Goal: Find contact information: Find contact information

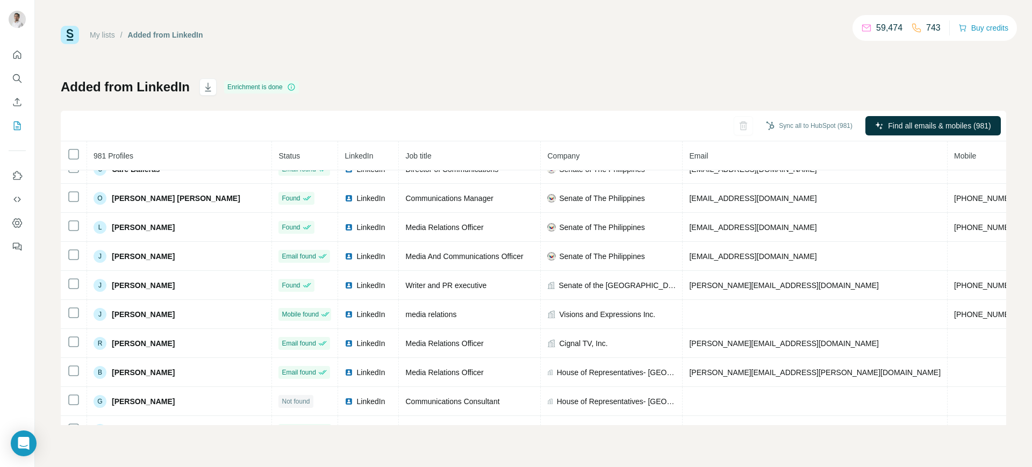
scroll to position [307, 0]
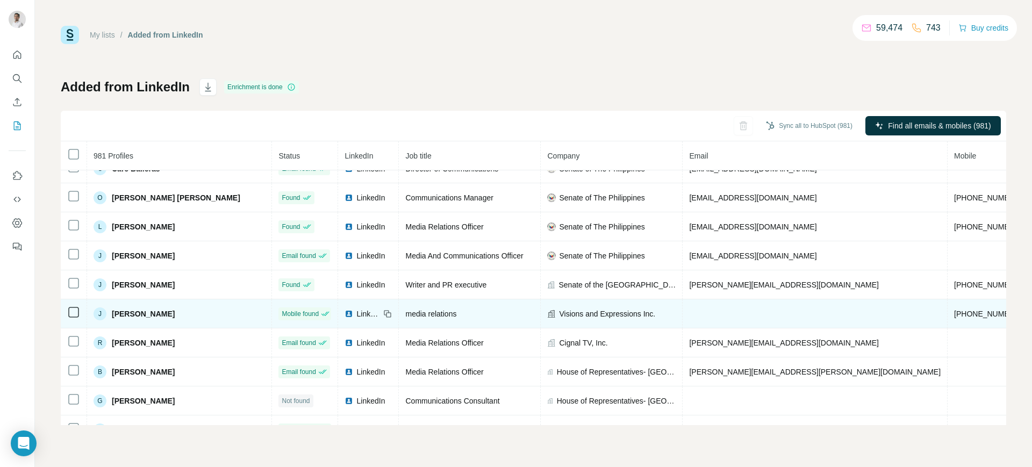
click at [954, 315] on span "[PHONE_NUMBER]" at bounding box center [988, 314] width 68 height 9
copy span "[PHONE_NUMBER]"
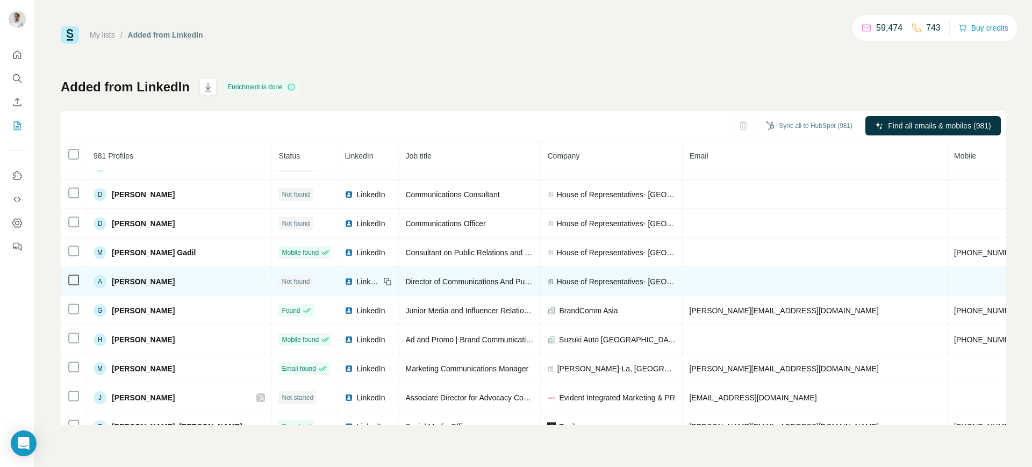
scroll to position [688, 0]
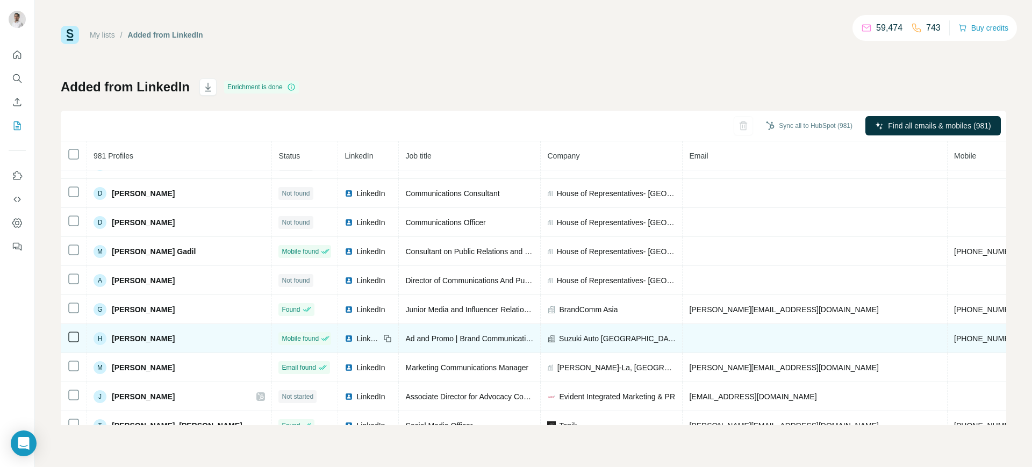
click at [954, 337] on span "[PHONE_NUMBER]" at bounding box center [988, 338] width 68 height 9
copy span "[PHONE_NUMBER]"
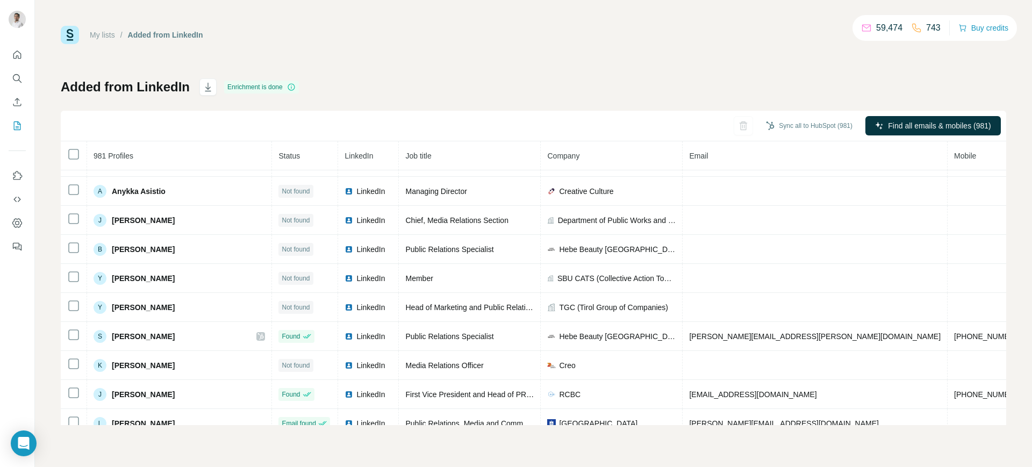
scroll to position [1188, 0]
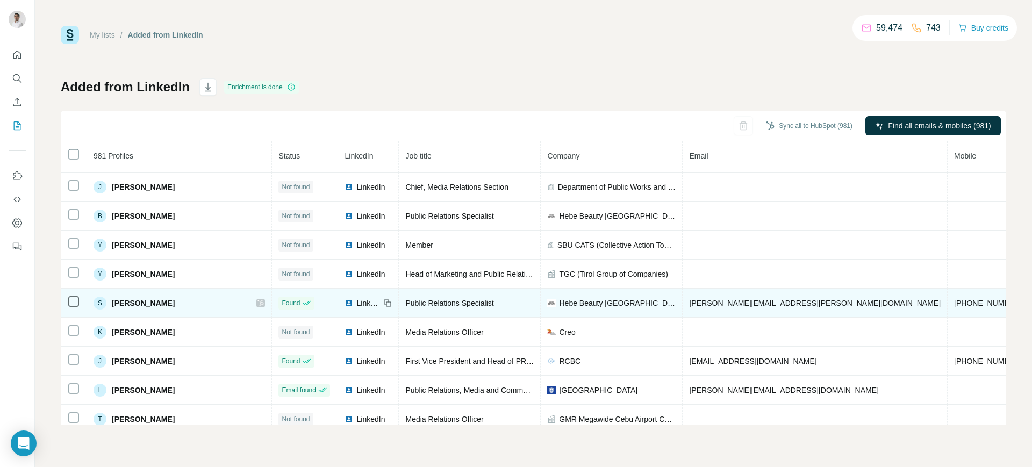
click at [954, 304] on span "[PHONE_NUMBER]" at bounding box center [988, 303] width 68 height 9
copy span "[PHONE_NUMBER]"
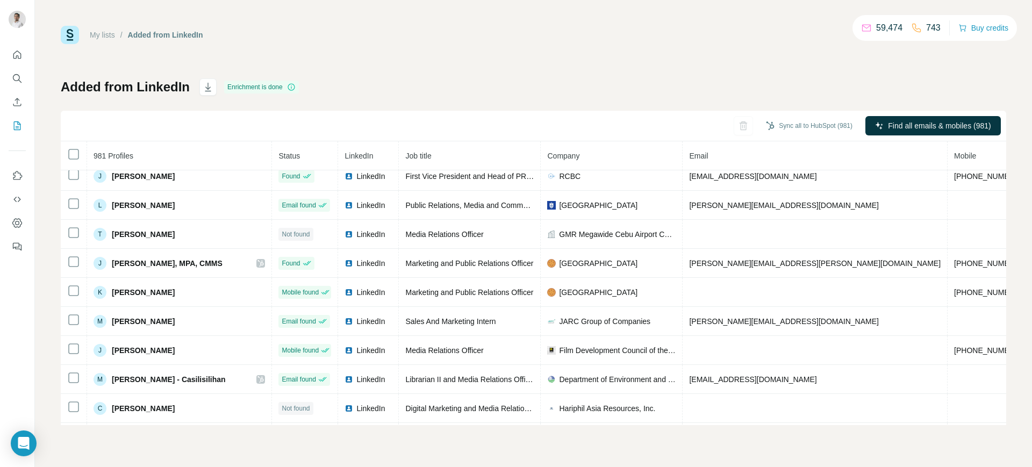
scroll to position [1374, 0]
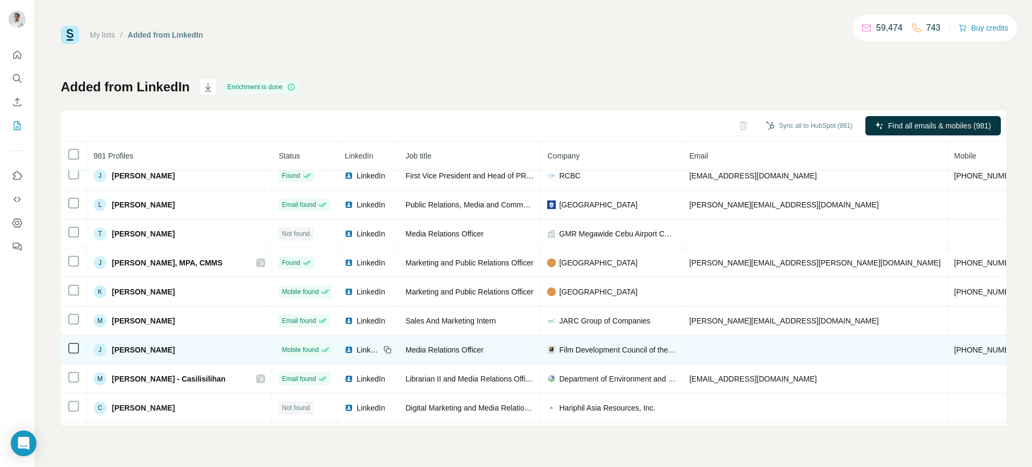
click at [954, 351] on span "[PHONE_NUMBER]" at bounding box center [988, 350] width 68 height 9
copy span "[PHONE_NUMBER]"
click at [345, 350] on img at bounding box center [349, 350] width 9 height 9
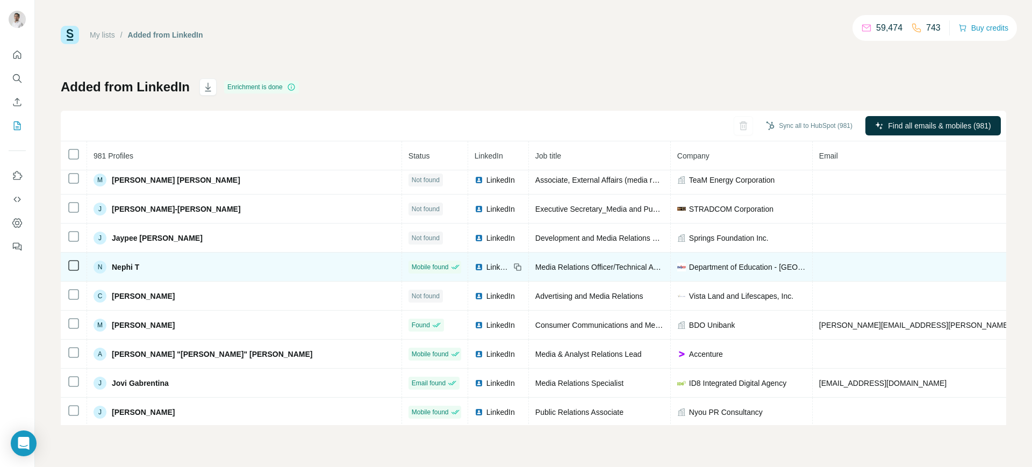
scroll to position [1632, 0]
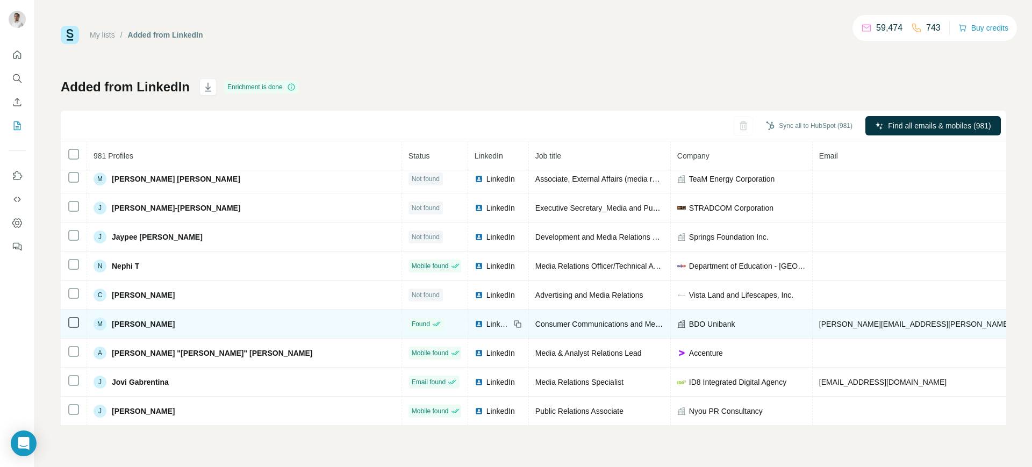
copy span "[PHONE_NUMBER]"
click at [487, 323] on span "LinkedIn" at bounding box center [499, 324] width 24 height 11
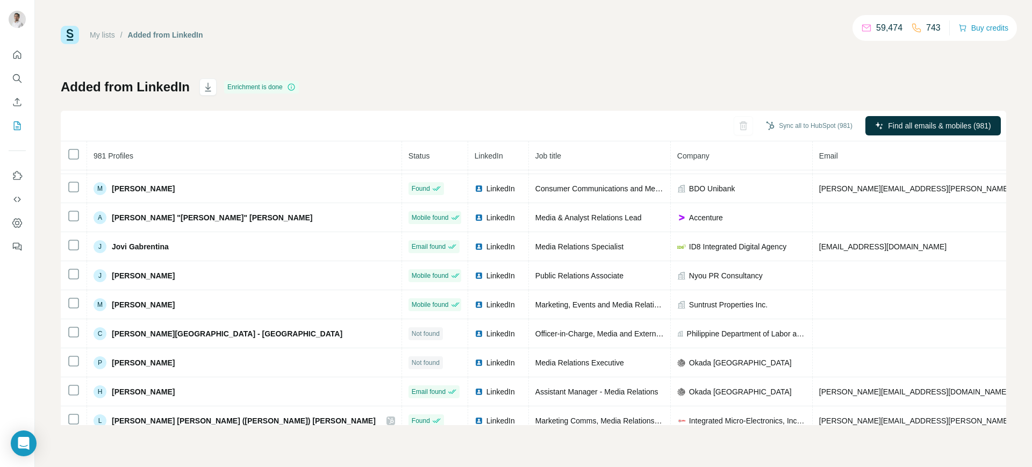
scroll to position [1766, 0]
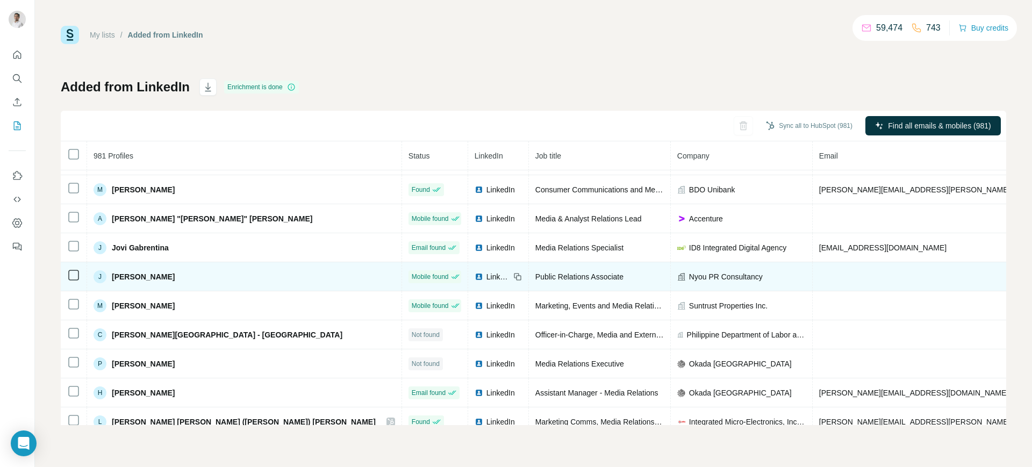
click at [468, 282] on td "LinkedIn" at bounding box center [498, 276] width 61 height 29
click at [487, 273] on span "LinkedIn" at bounding box center [499, 277] width 24 height 11
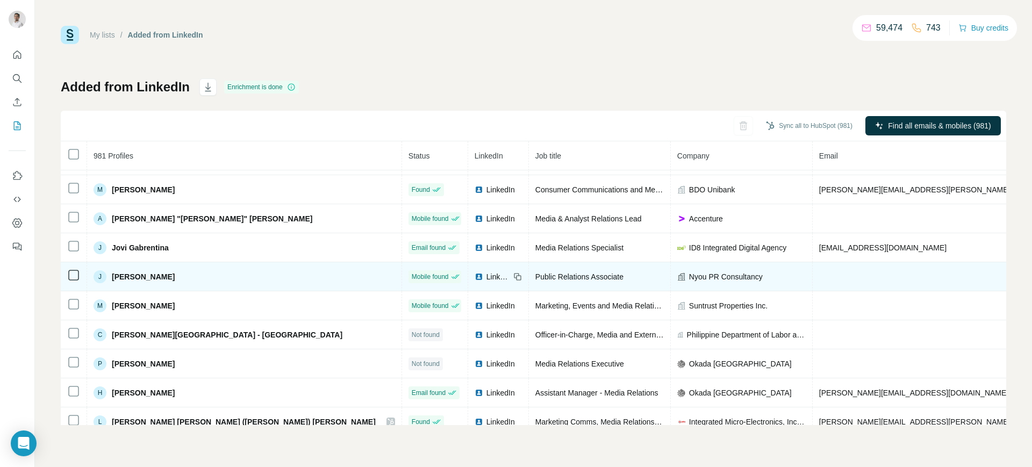
copy span "[PHONE_NUMBER]"
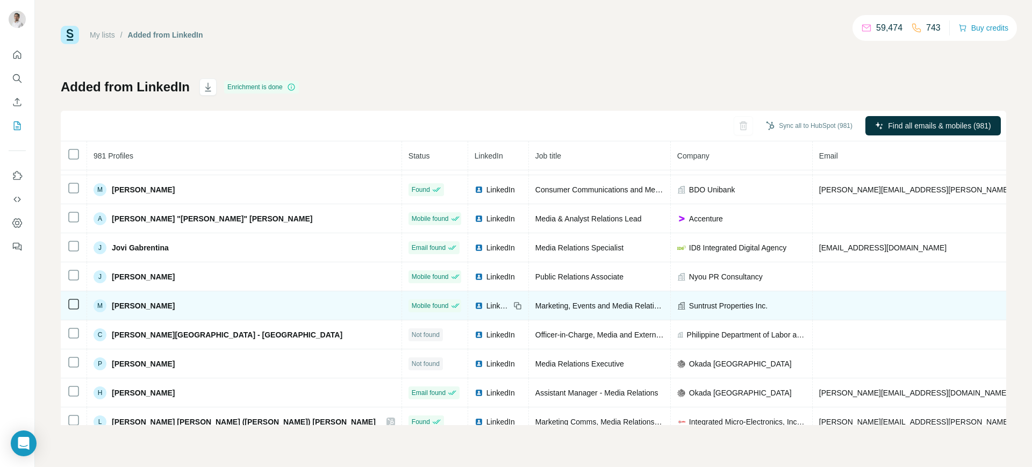
copy span "[PHONE_NUMBER]"
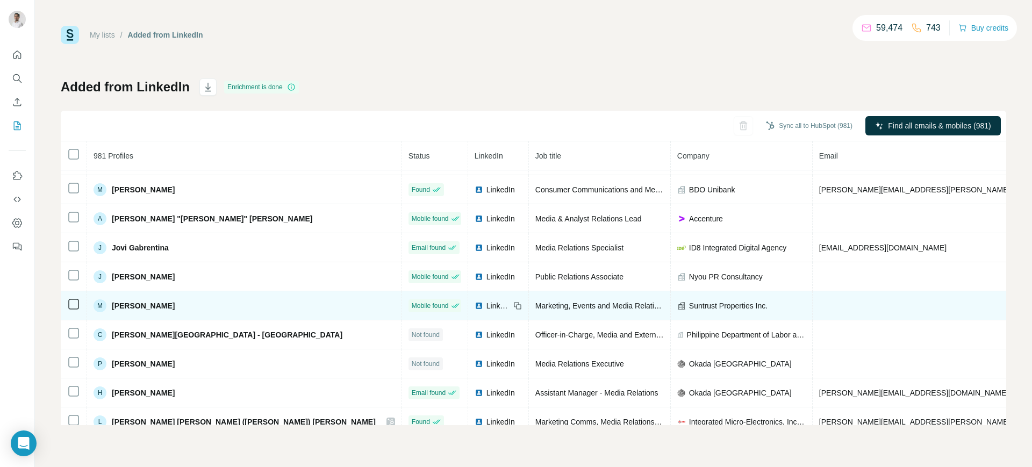
click at [487, 304] on span "LinkedIn" at bounding box center [499, 306] width 24 height 11
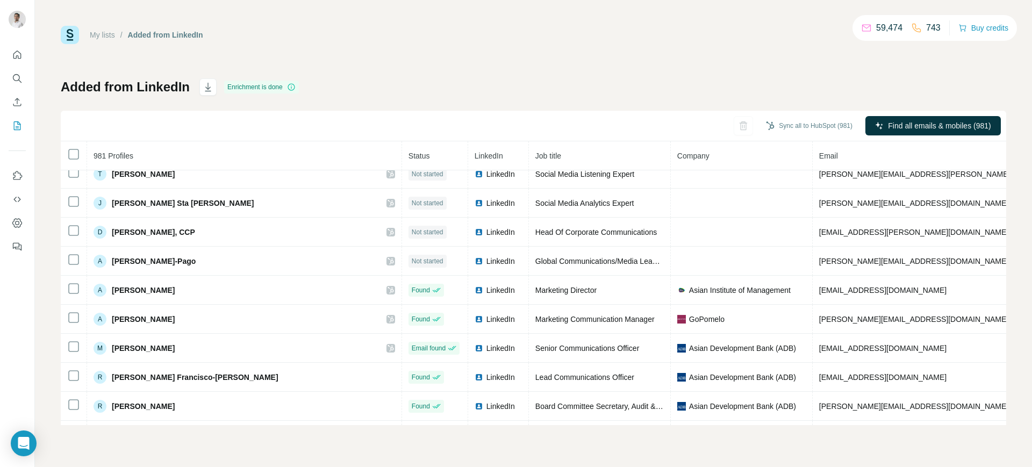
scroll to position [2044, 0]
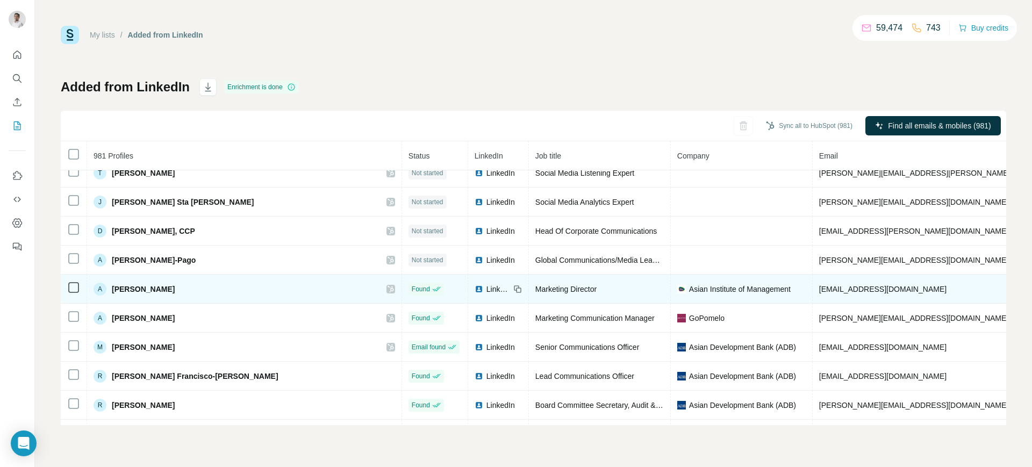
copy span "[PHONE_NUMBER]"
click at [475, 289] on div "LinkedIn" at bounding box center [492, 289] width 35 height 11
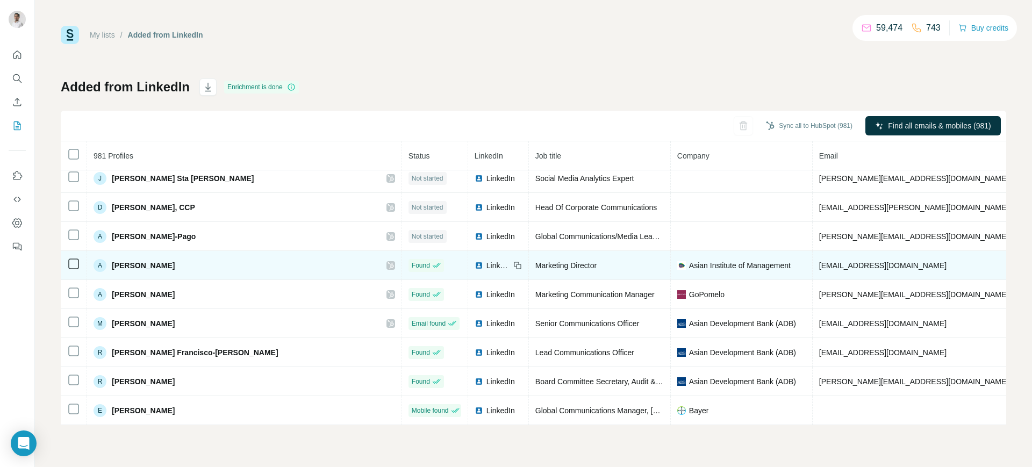
scroll to position [2075, 0]
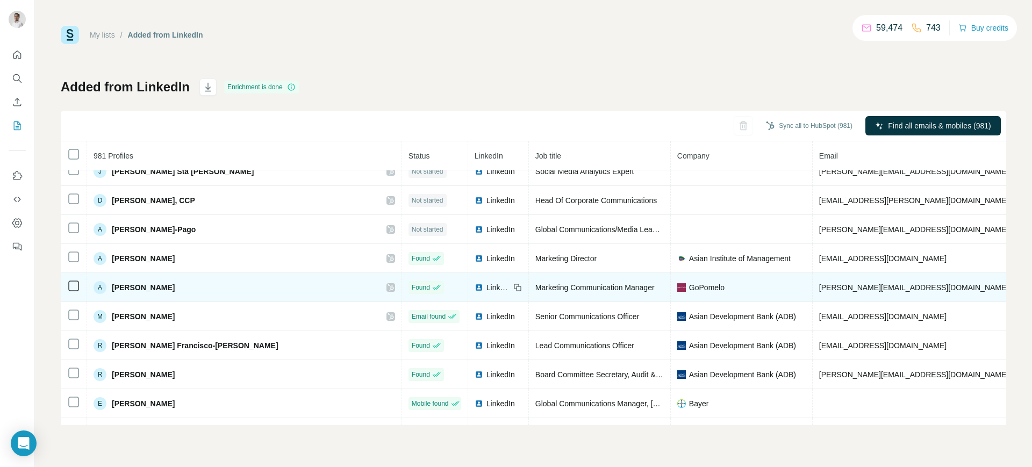
copy span "0873624593"
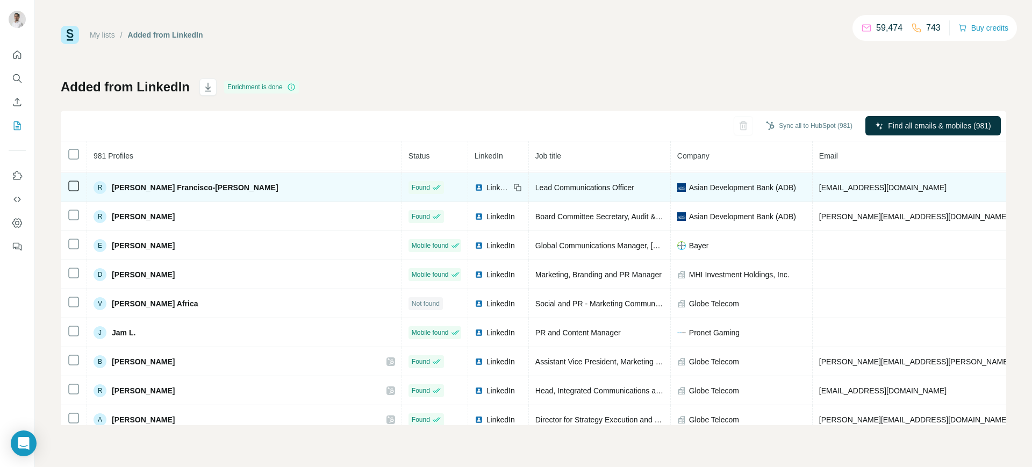
scroll to position [2234, 0]
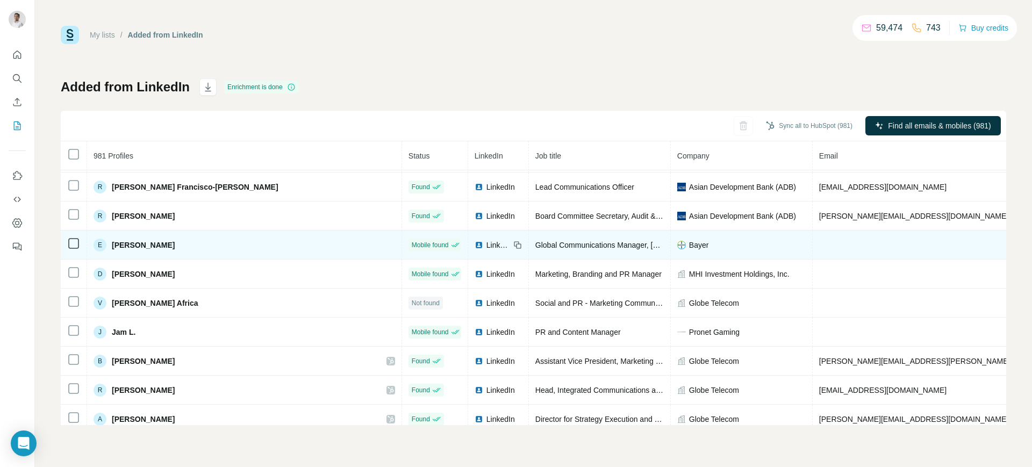
click at [475, 241] on img at bounding box center [479, 245] width 9 height 9
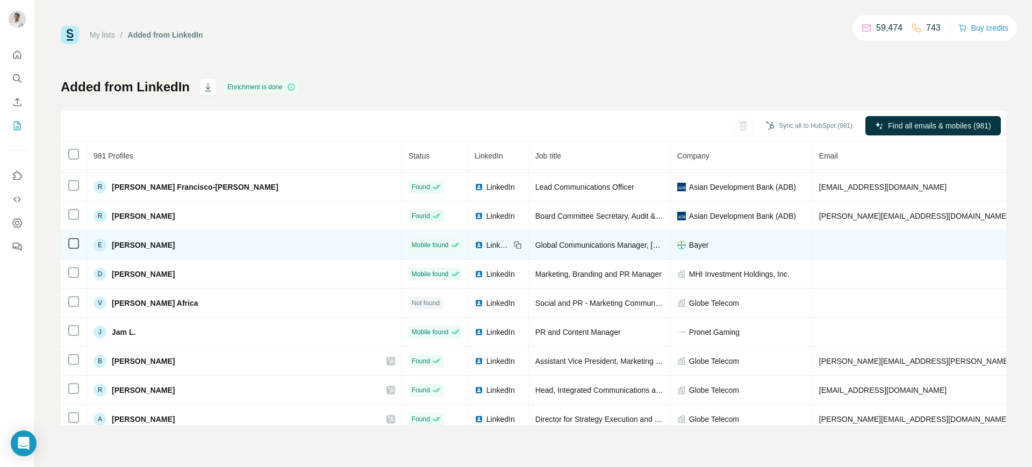
copy span "[PHONE_NUMBER]"
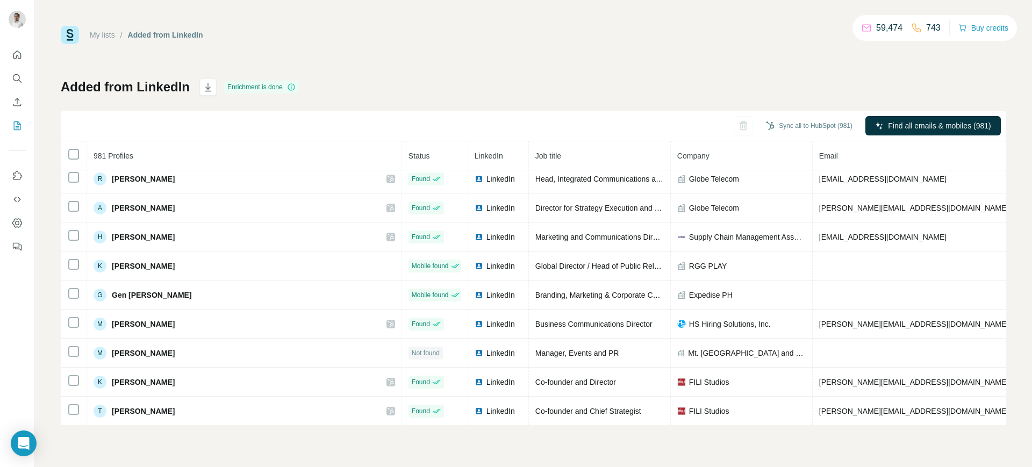
scroll to position [2575, 0]
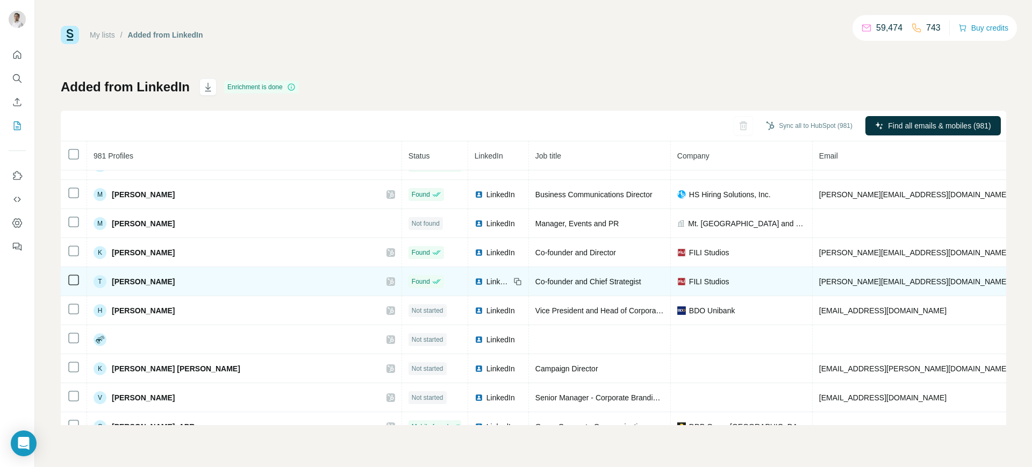
click at [487, 281] on span "LinkedIn" at bounding box center [499, 281] width 24 height 11
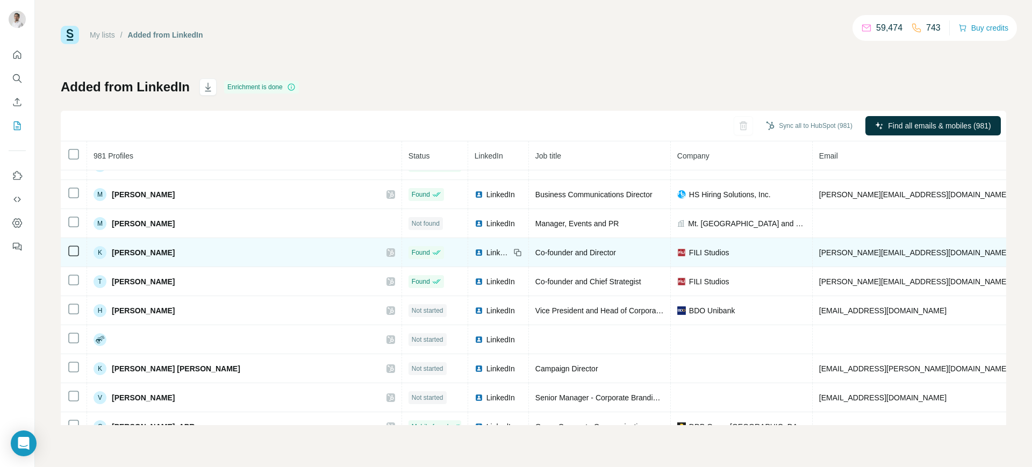
click at [487, 253] on span "LinkedIn" at bounding box center [499, 252] width 24 height 11
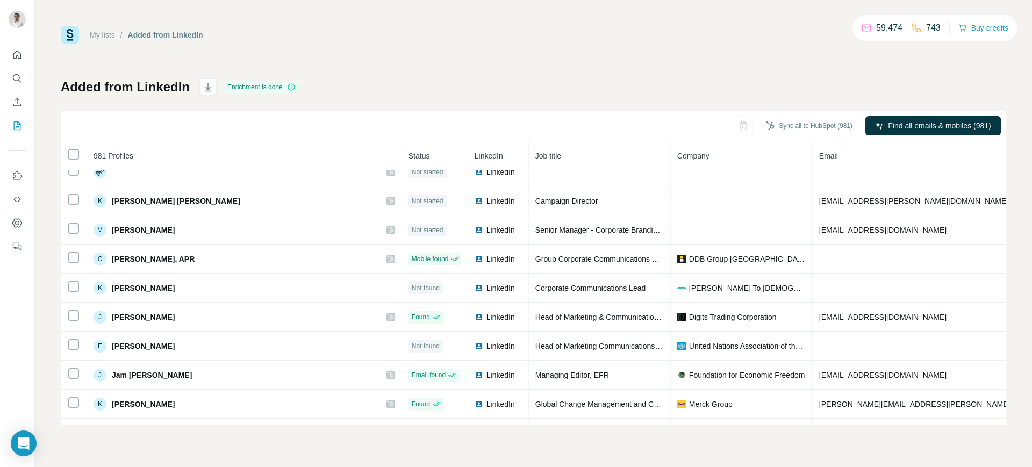
scroll to position [2745, 0]
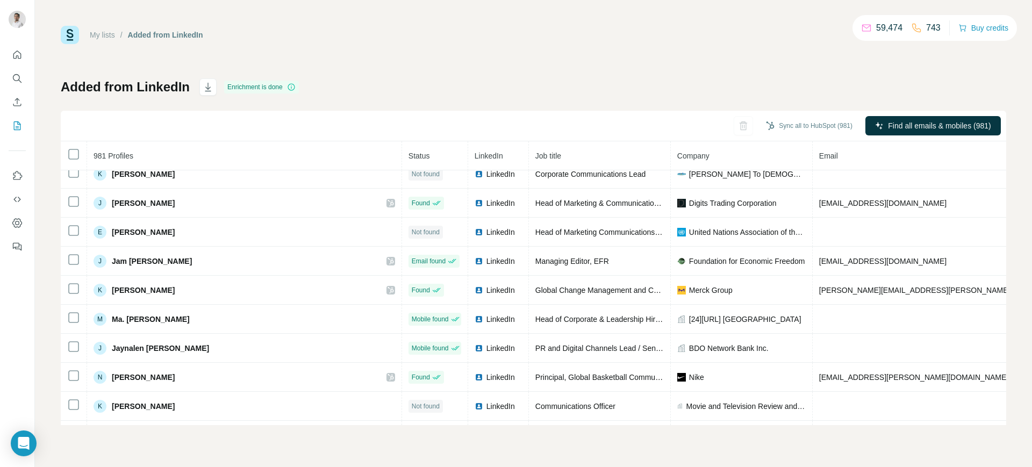
scroll to position [2858, 0]
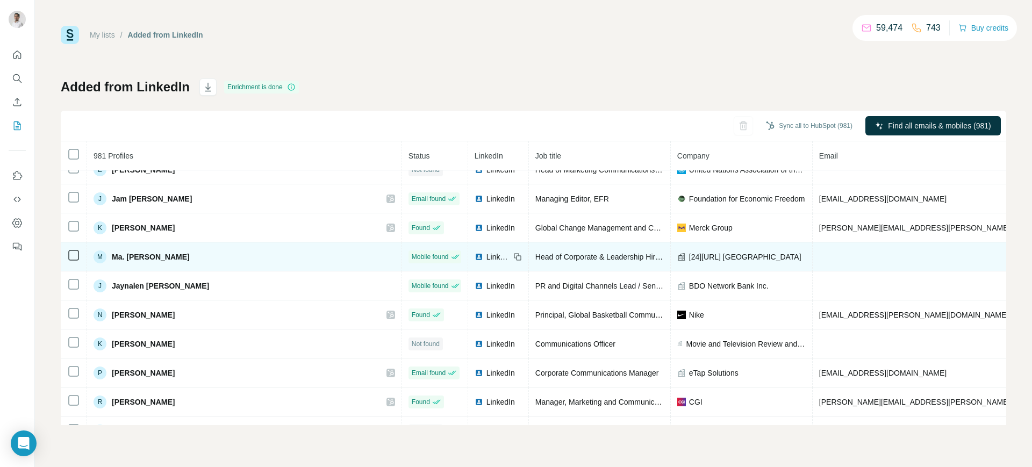
scroll to position [2919, 0]
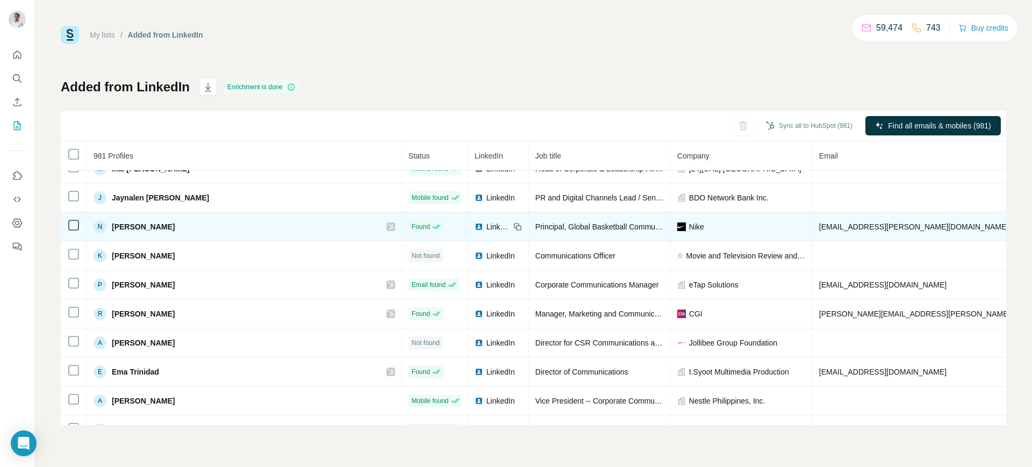
scroll to position [3037, 0]
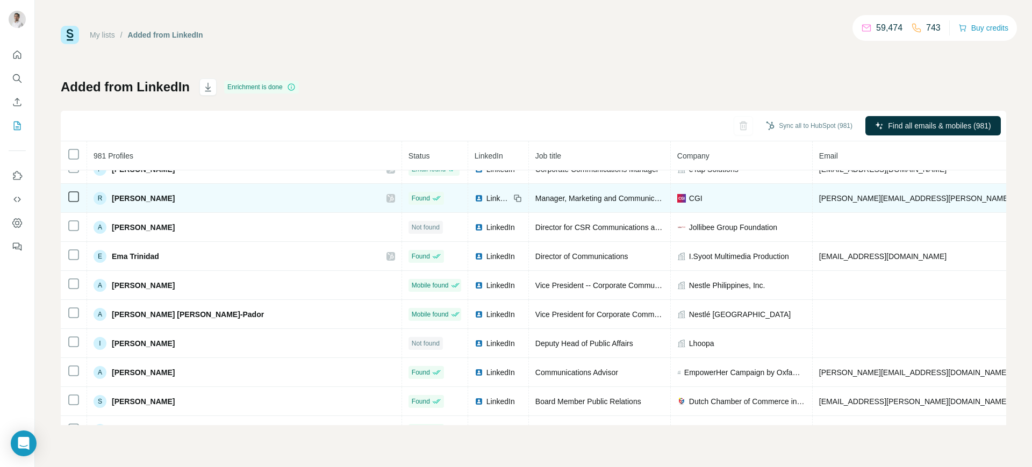
scroll to position [3125, 0]
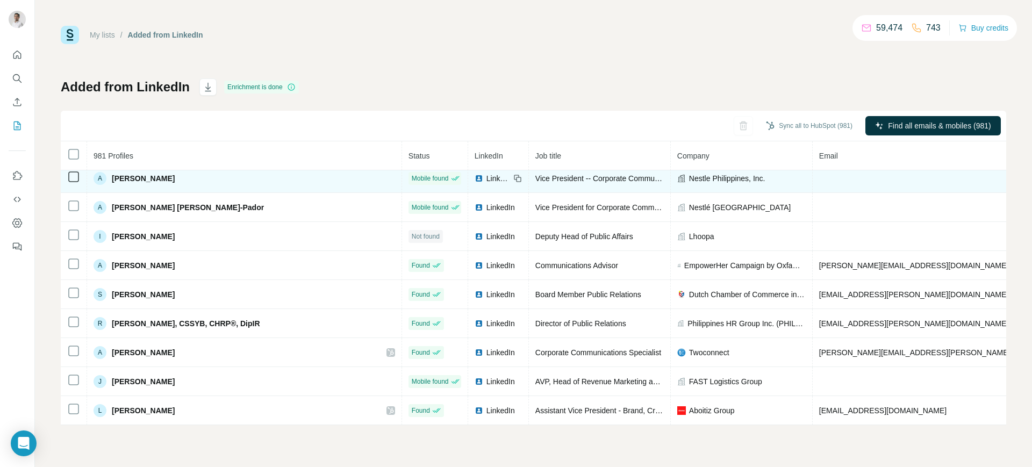
scroll to position [3237, 0]
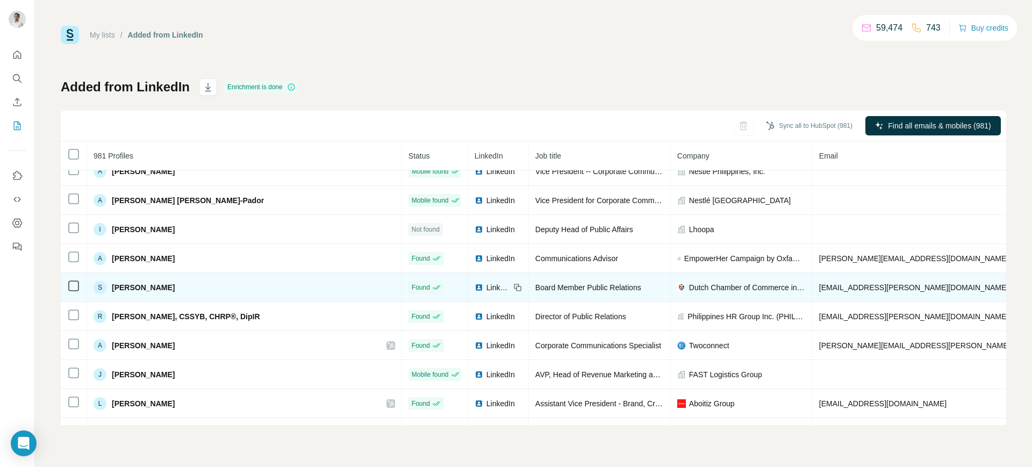
click at [487, 282] on span "LinkedIn" at bounding box center [499, 287] width 24 height 11
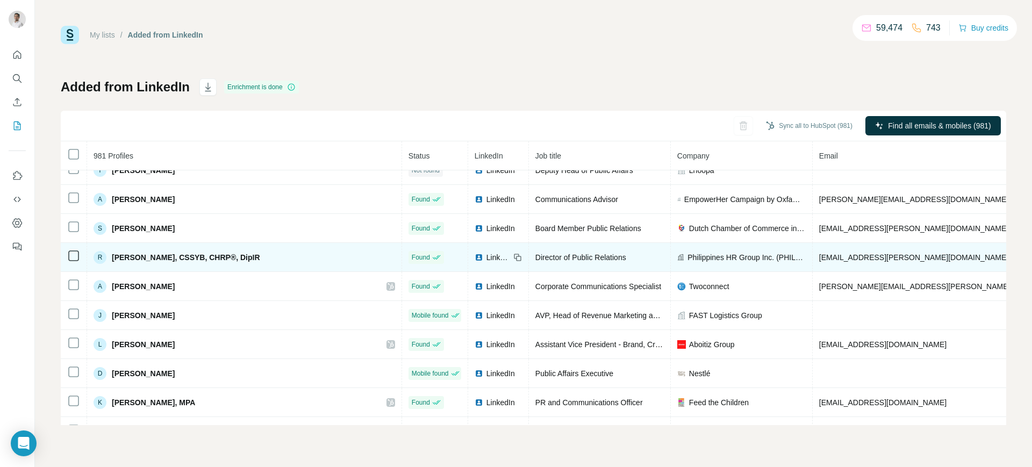
scroll to position [3299, 0]
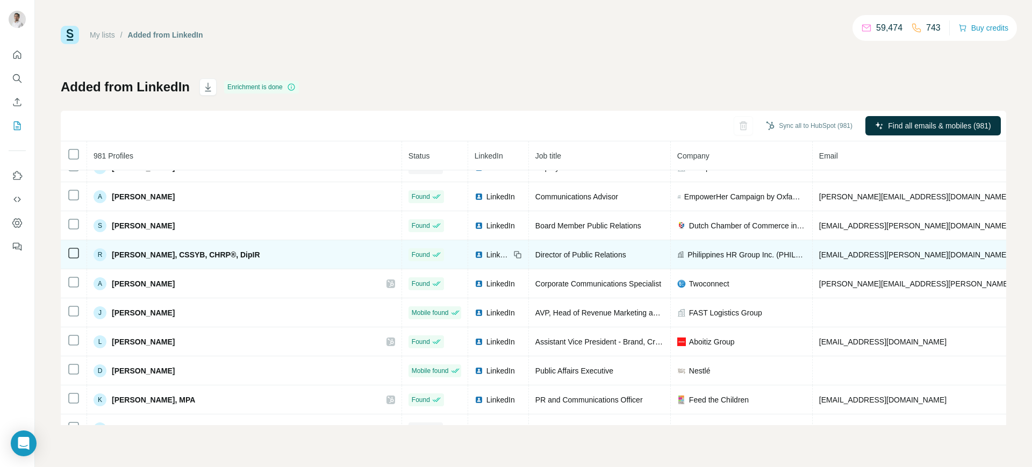
click at [487, 253] on span "LinkedIn" at bounding box center [499, 255] width 24 height 11
click at [820, 255] on span "[EMAIL_ADDRESS][PERSON_NAME][DOMAIN_NAME]" at bounding box center [914, 255] width 189 height 9
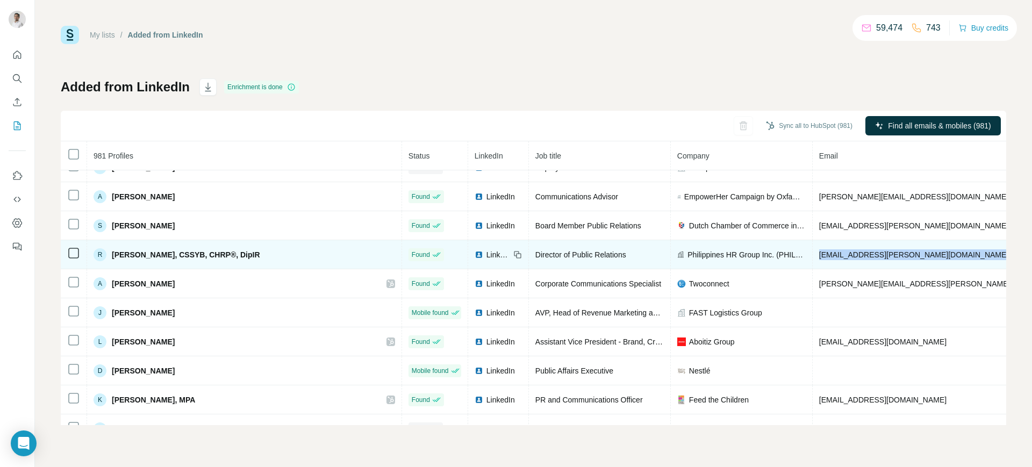
click at [820, 255] on span "[EMAIL_ADDRESS][PERSON_NAME][DOMAIN_NAME]" at bounding box center [914, 255] width 189 height 9
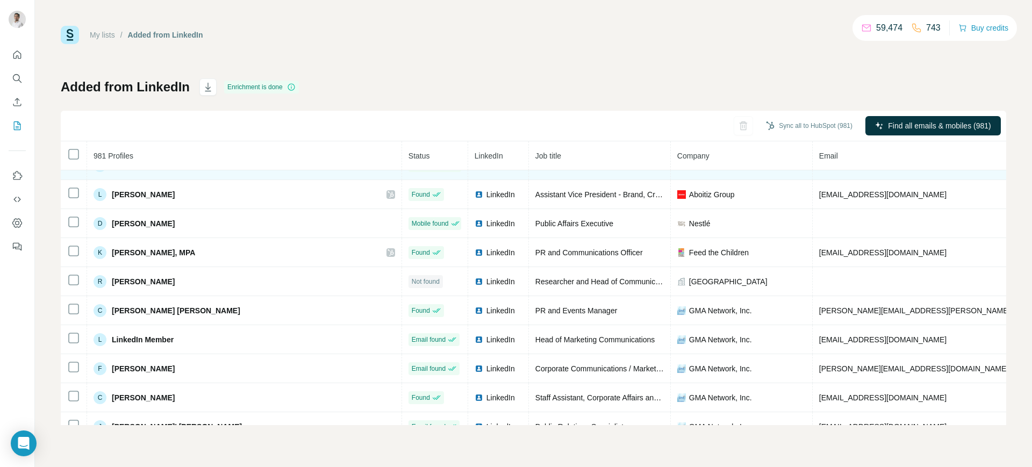
scroll to position [3449, 0]
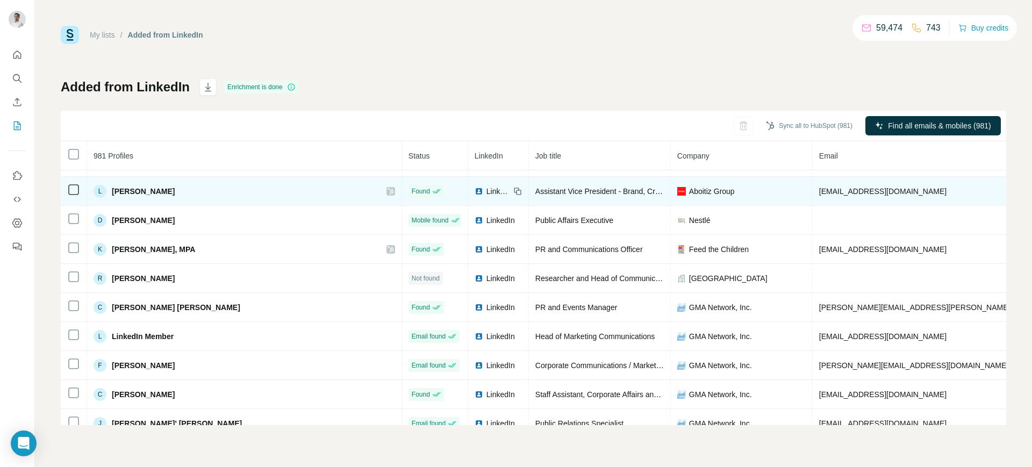
click at [487, 189] on span "LinkedIn" at bounding box center [499, 191] width 24 height 11
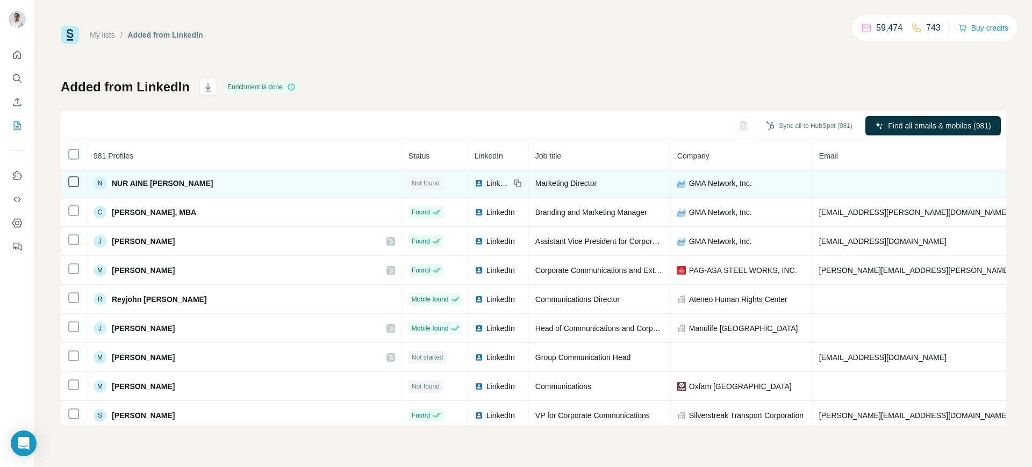
scroll to position [3782, 0]
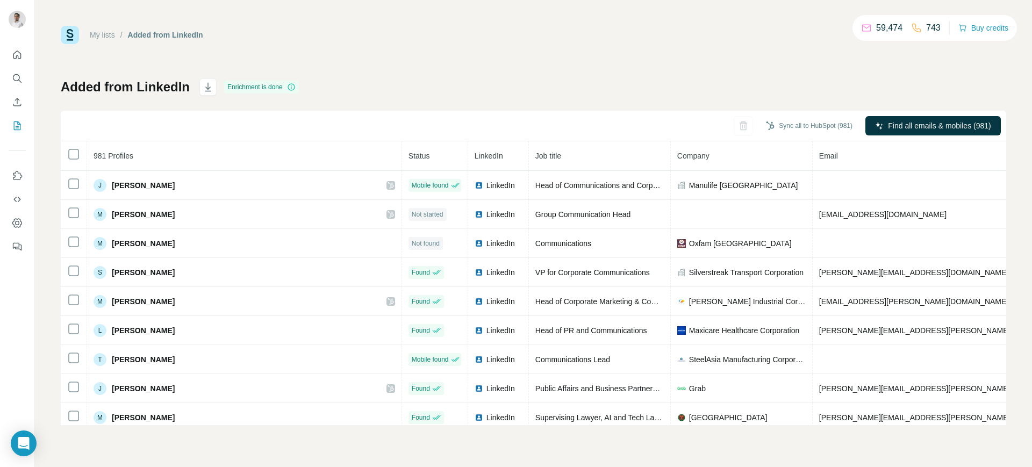
scroll to position [3938, 0]
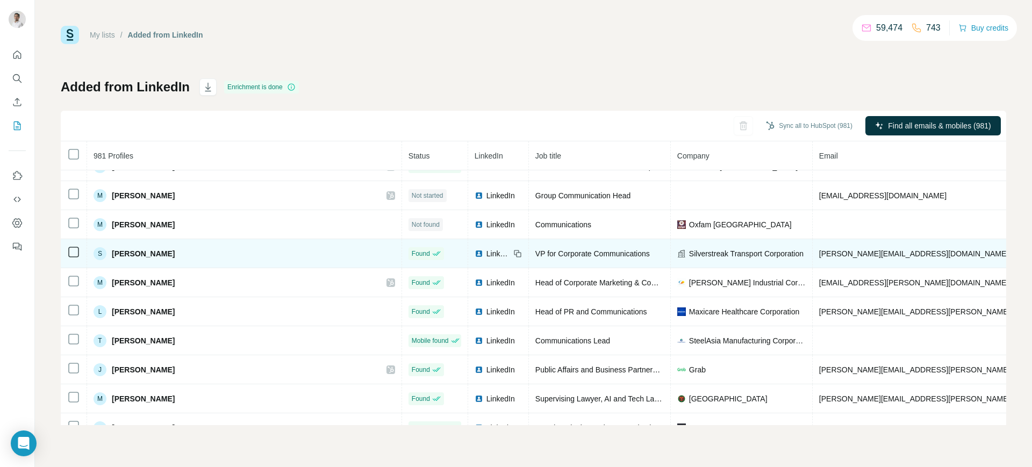
click at [820, 250] on span "[PERSON_NAME][EMAIL_ADDRESS][DOMAIN_NAME]" at bounding box center [914, 254] width 189 height 9
click at [475, 257] on div "LinkedIn" at bounding box center [492, 253] width 35 height 11
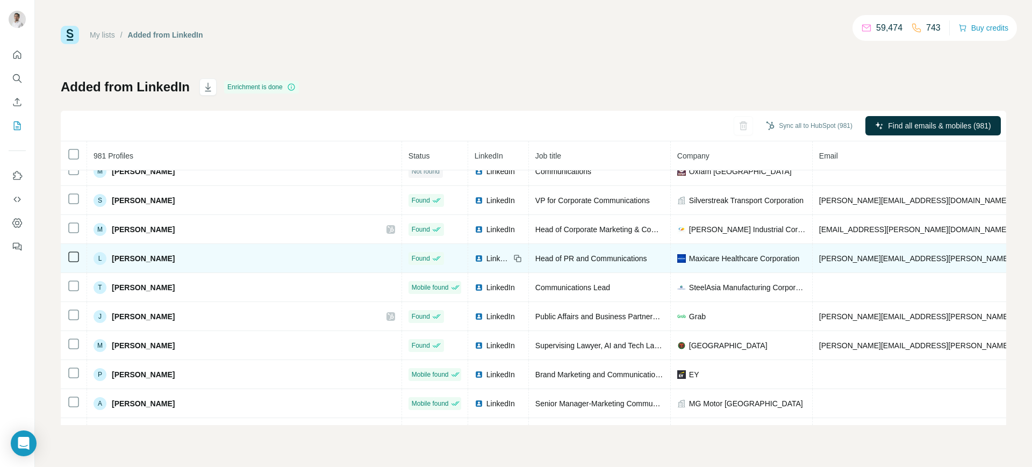
scroll to position [3994, 0]
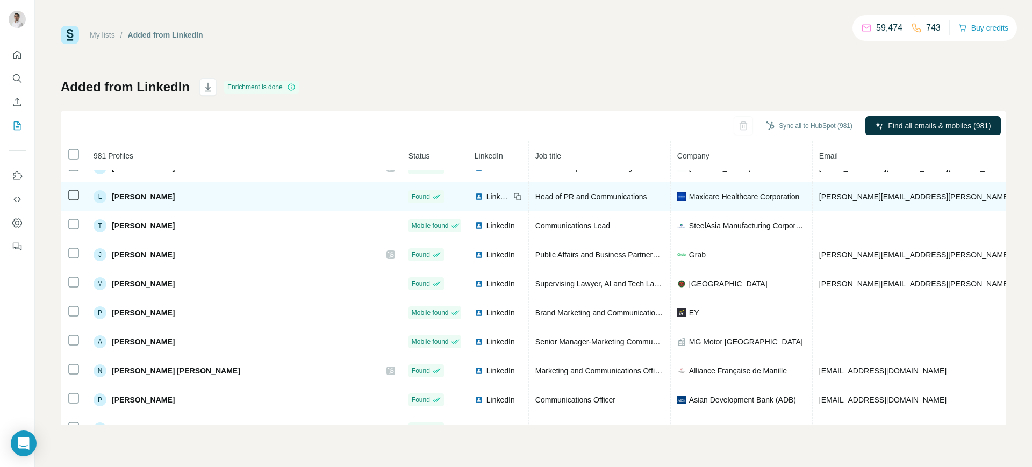
scroll to position [4057, 0]
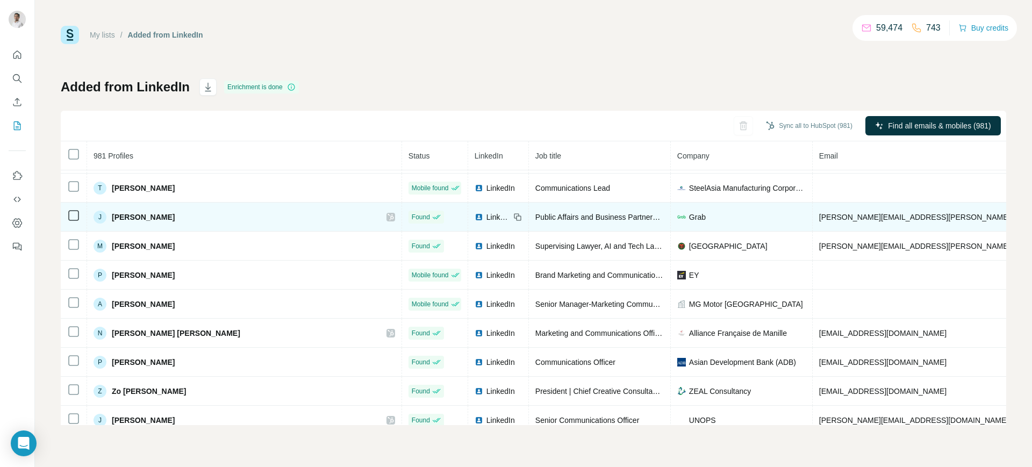
scroll to position [4092, 0]
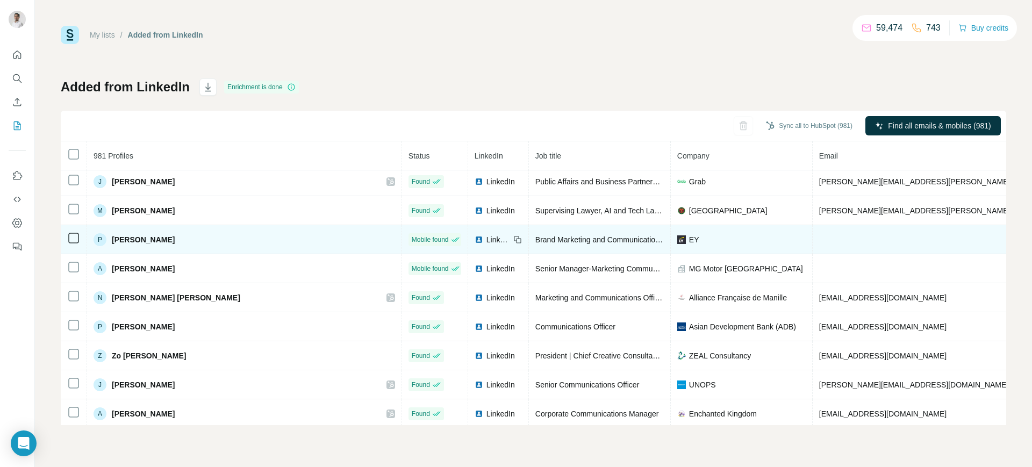
scroll to position [4119, 0]
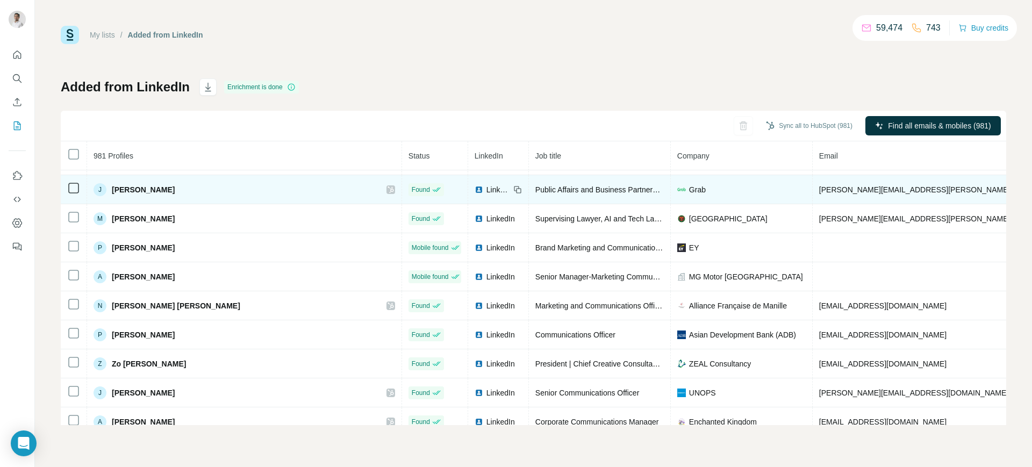
click at [487, 189] on span "LinkedIn" at bounding box center [499, 189] width 24 height 11
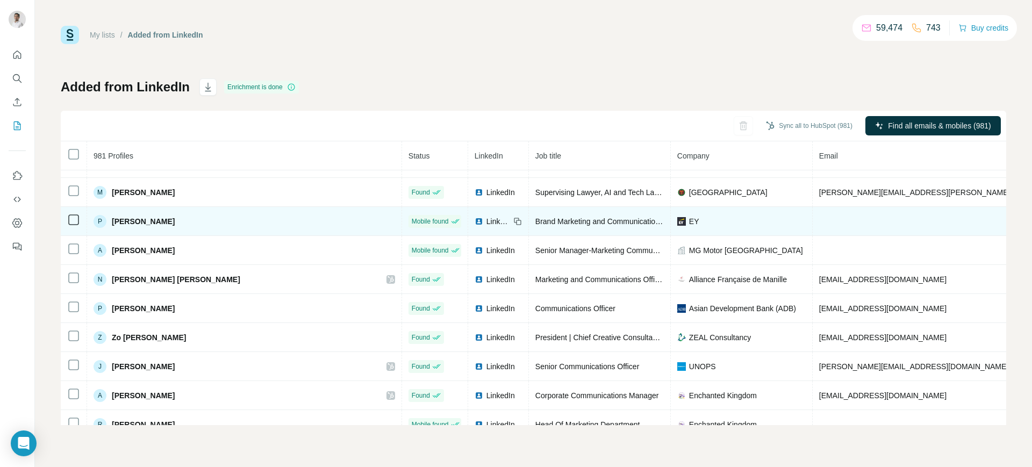
scroll to position [4145, 0]
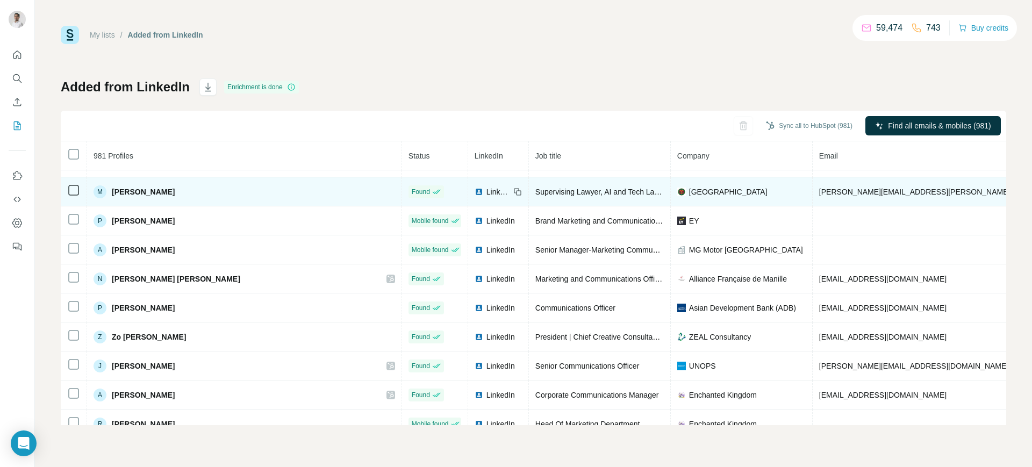
click at [487, 189] on span "LinkedIn" at bounding box center [499, 192] width 24 height 11
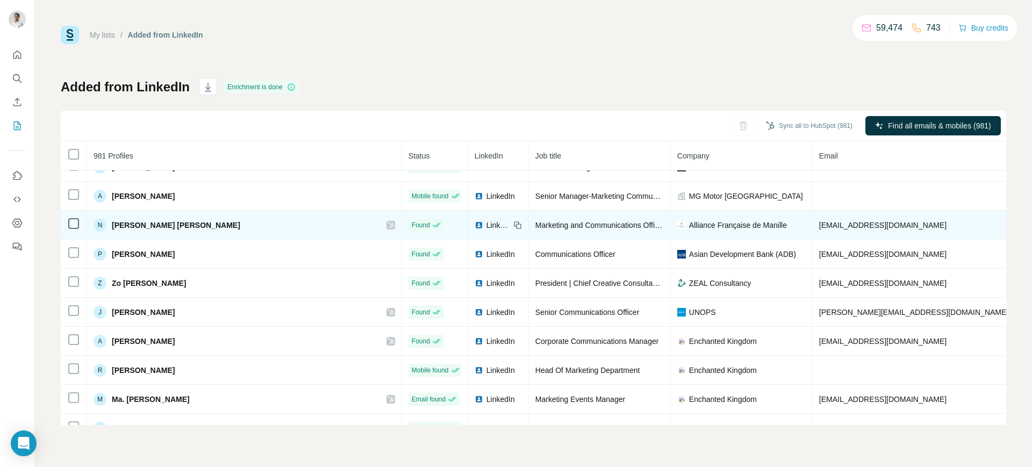
scroll to position [4202, 0]
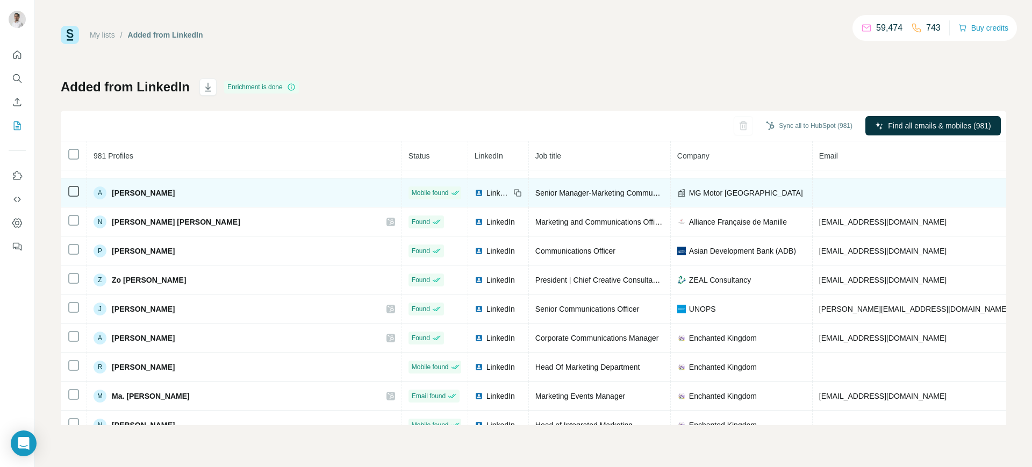
click at [475, 192] on div "LinkedIn" at bounding box center [492, 193] width 35 height 11
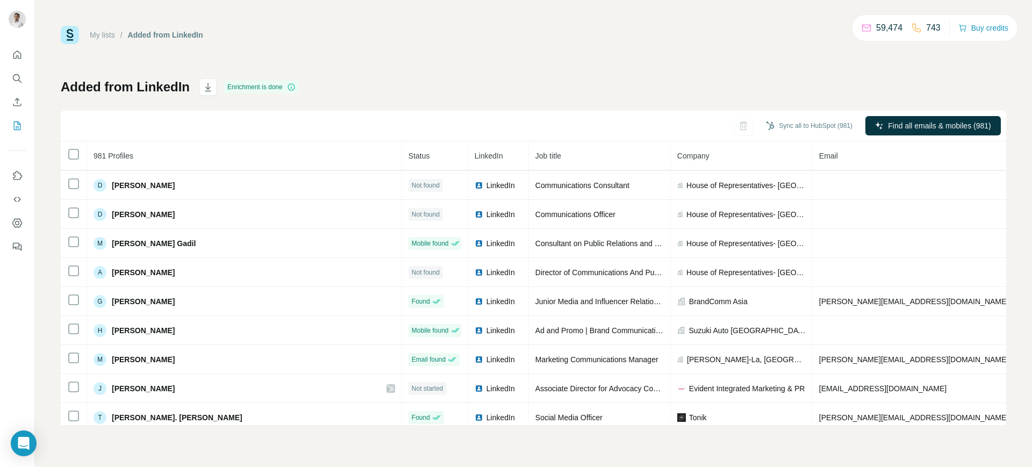
scroll to position [701, 0]
